Goal: Transaction & Acquisition: Purchase product/service

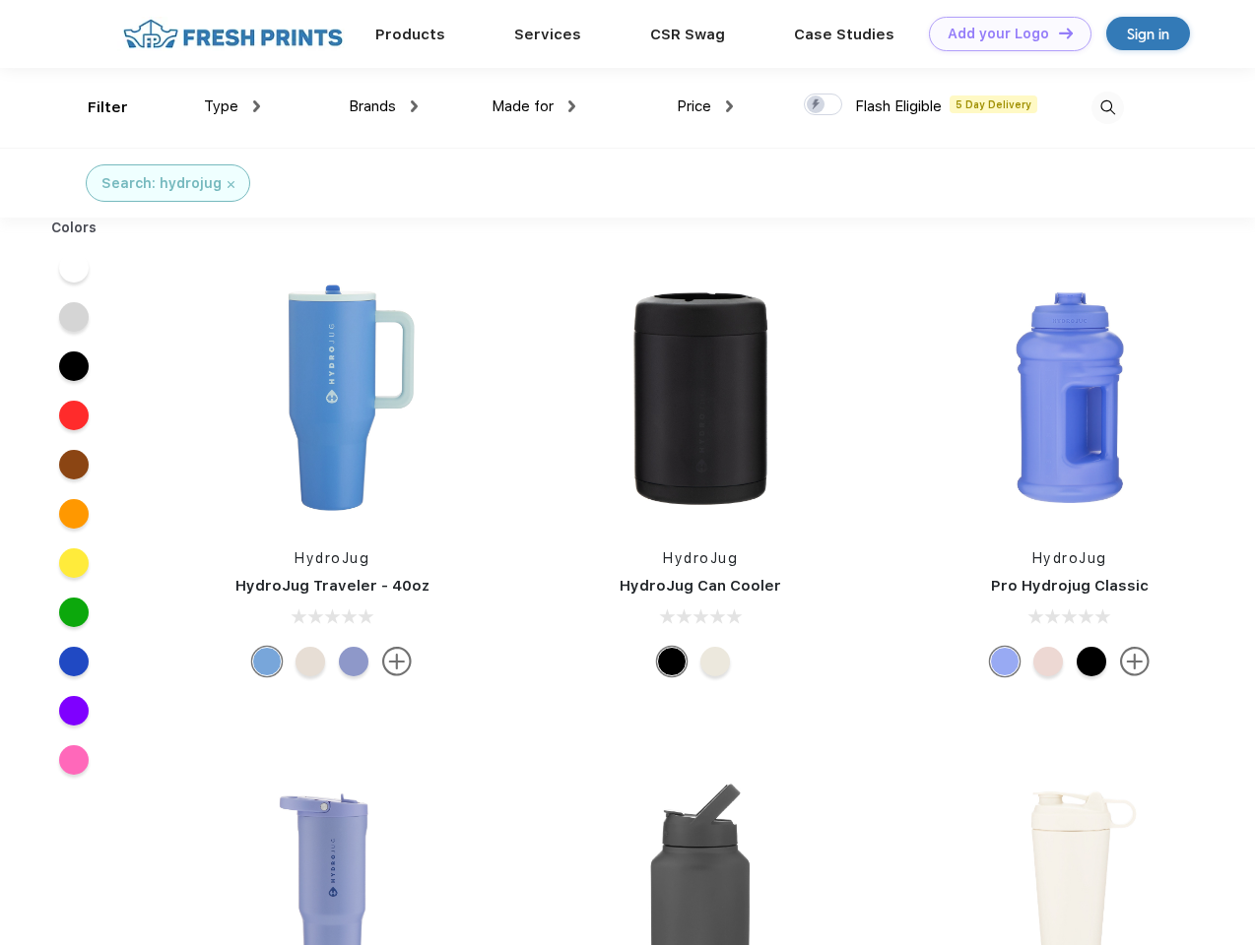
scroll to position [1, 0]
click at [1003, 33] on link "Add your Logo Design Tool" at bounding box center [1010, 34] width 162 height 34
click at [0, 0] on div "Design Tool" at bounding box center [0, 0] width 0 height 0
click at [1057, 32] on link "Add your Logo Design Tool" at bounding box center [1010, 34] width 162 height 34
click at [95, 107] on div "Filter" at bounding box center [108, 108] width 40 height 23
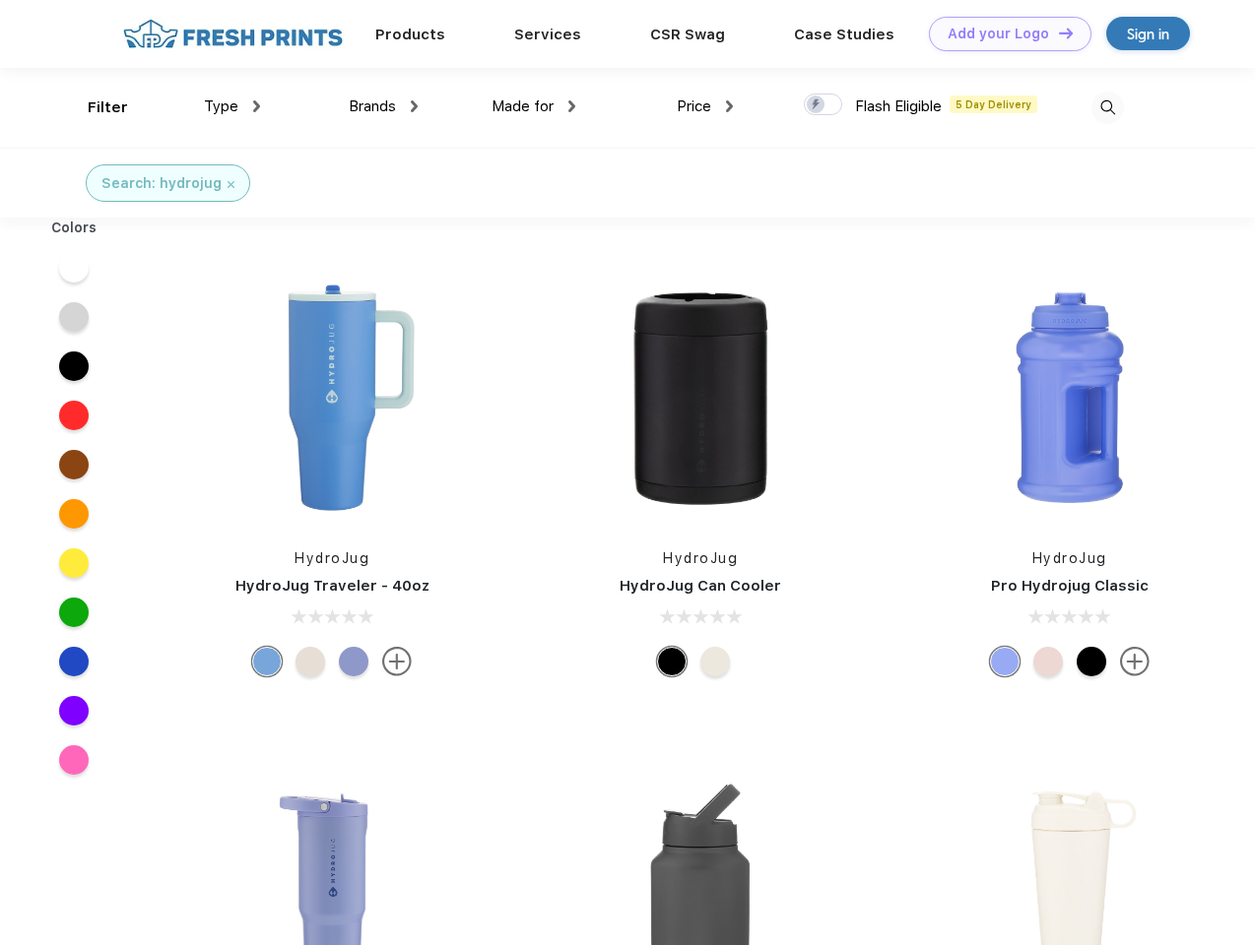
click at [232, 106] on span "Type" at bounding box center [221, 106] width 34 height 18
click at [383, 106] on span "Brands" at bounding box center [372, 106] width 47 height 18
click at [534, 106] on span "Made for" at bounding box center [522, 106] width 62 height 18
click at [705, 106] on span "Price" at bounding box center [694, 106] width 34 height 18
click at [823, 105] on div at bounding box center [823, 105] width 38 height 22
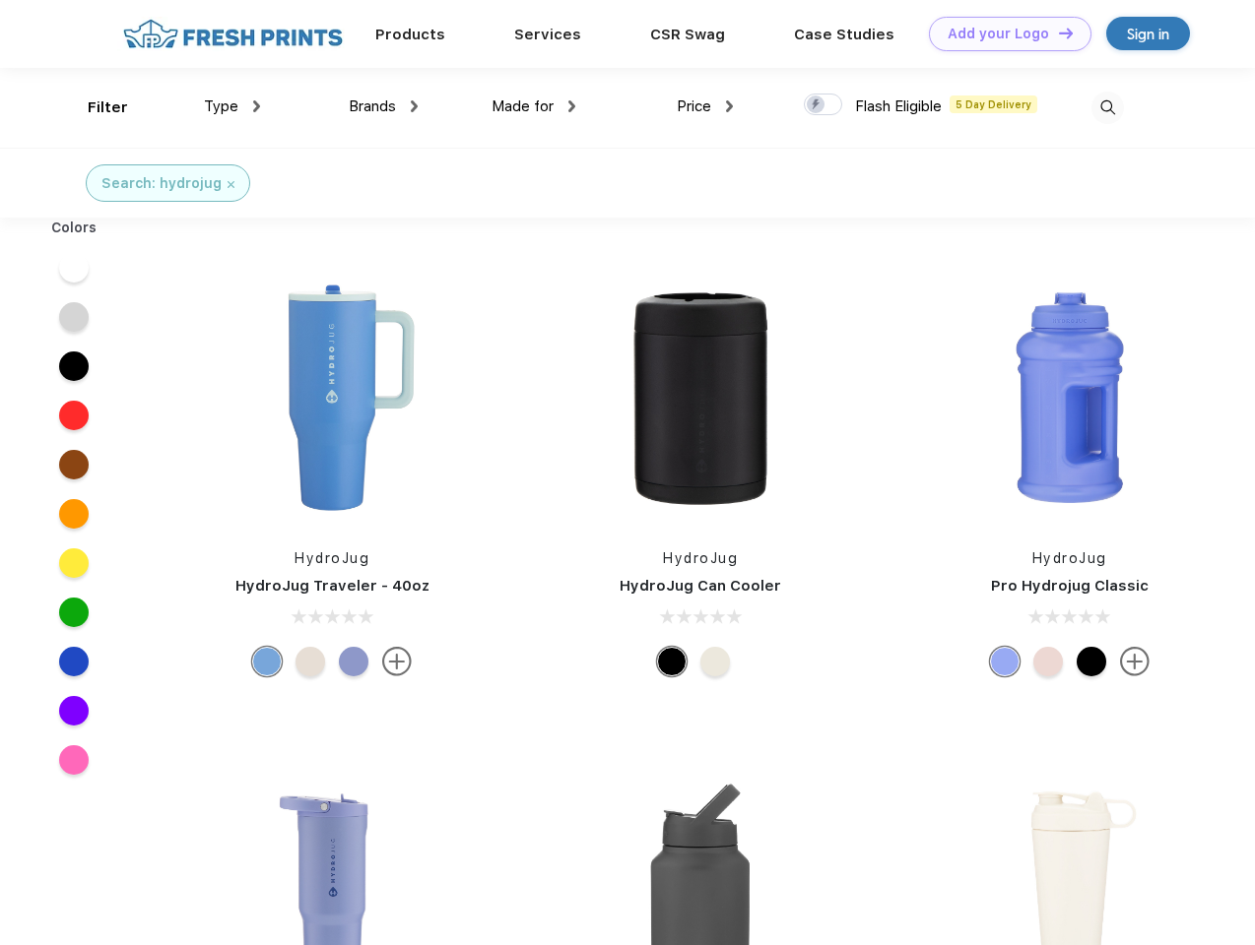
click at [816, 105] on input "checkbox" at bounding box center [810, 99] width 13 height 13
click at [1107, 107] on img at bounding box center [1107, 108] width 32 height 32
